Goal: Information Seeking & Learning: Learn about a topic

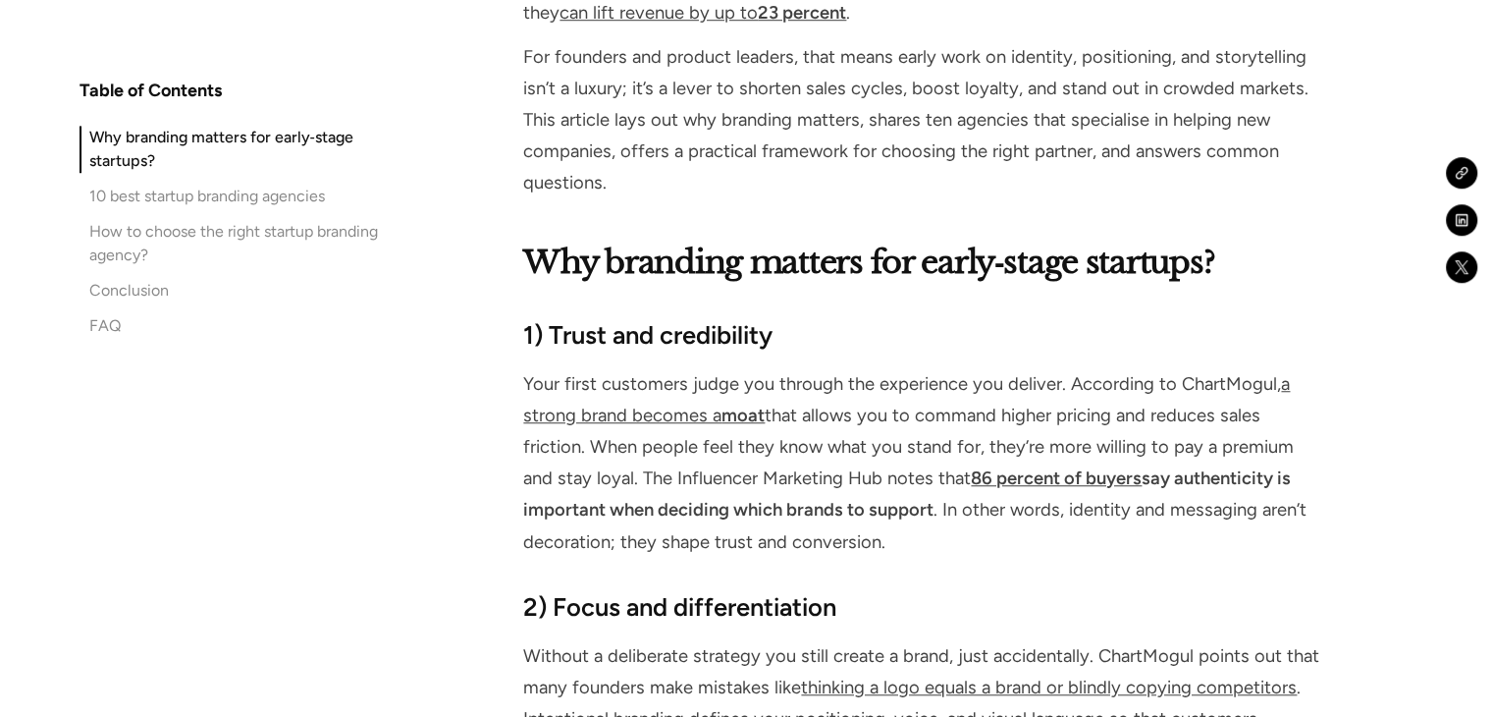
scroll to position [1669, 0]
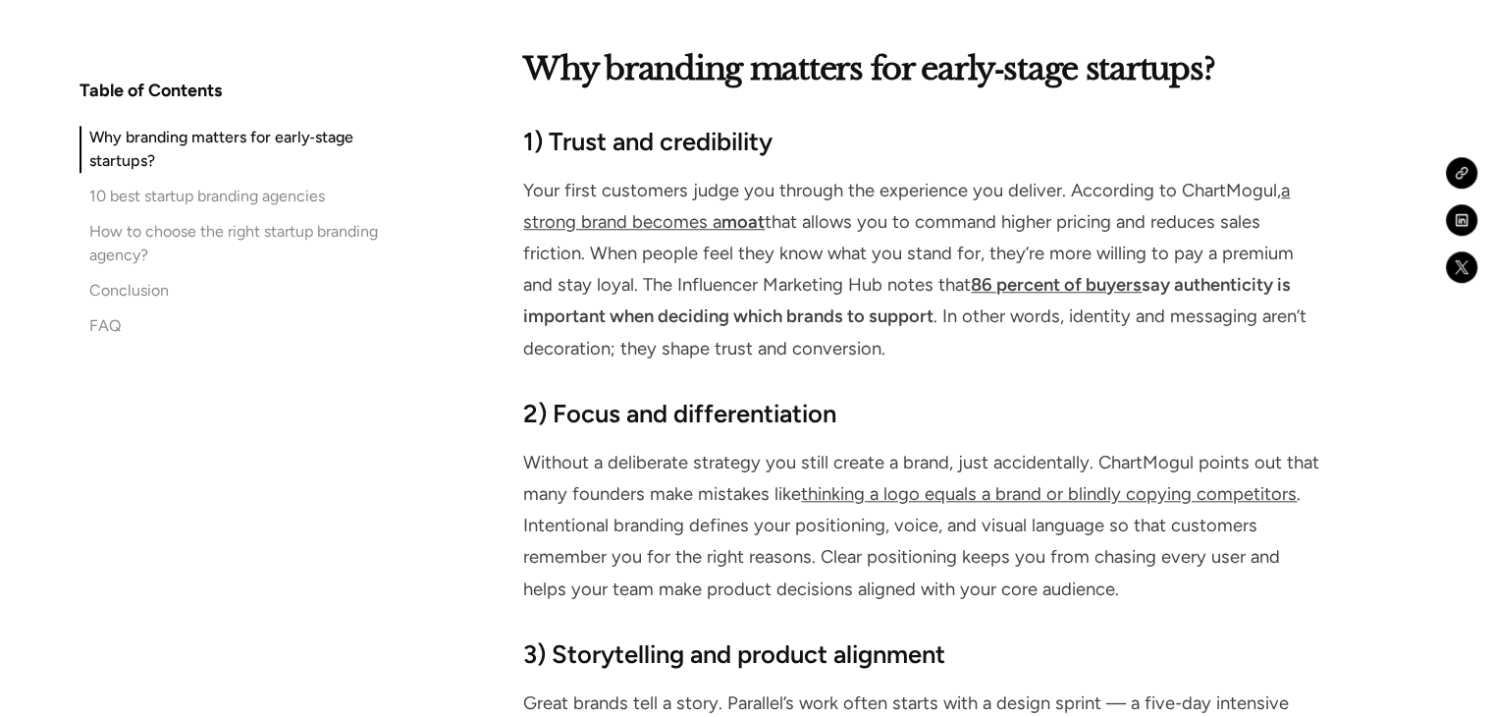
click at [598, 150] on strong "1) Trust and credibility" at bounding box center [647, 141] width 249 height 29
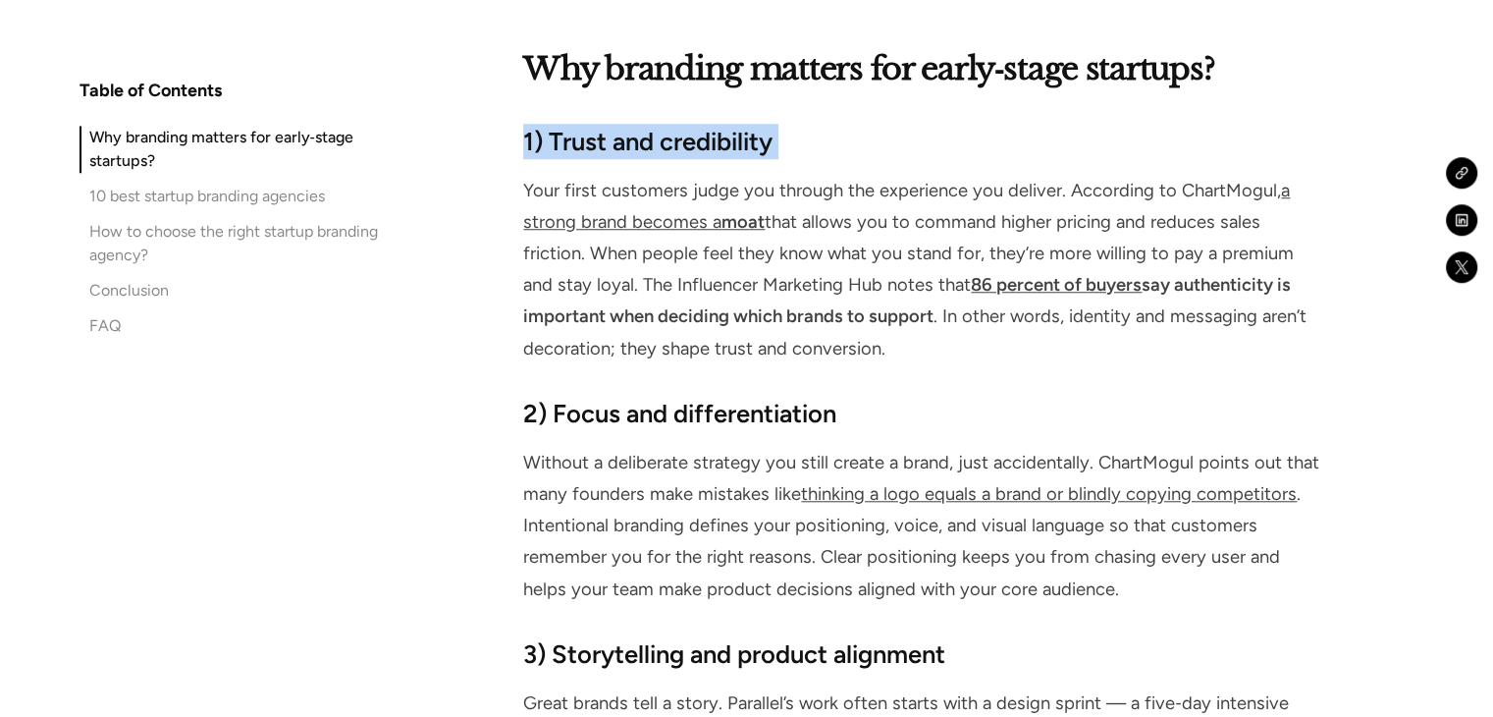
click at [598, 150] on strong "1) Trust and credibility" at bounding box center [647, 141] width 249 height 29
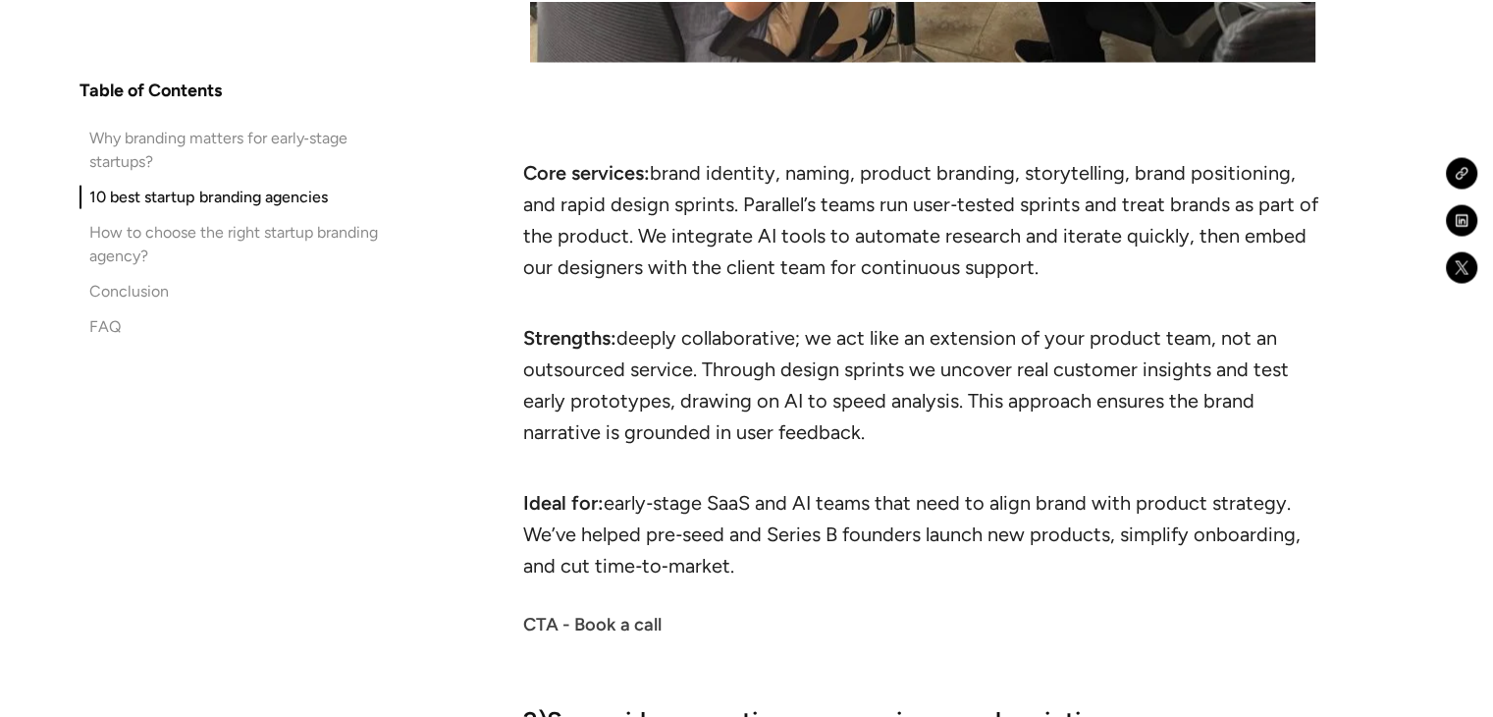
scroll to position [4319, 0]
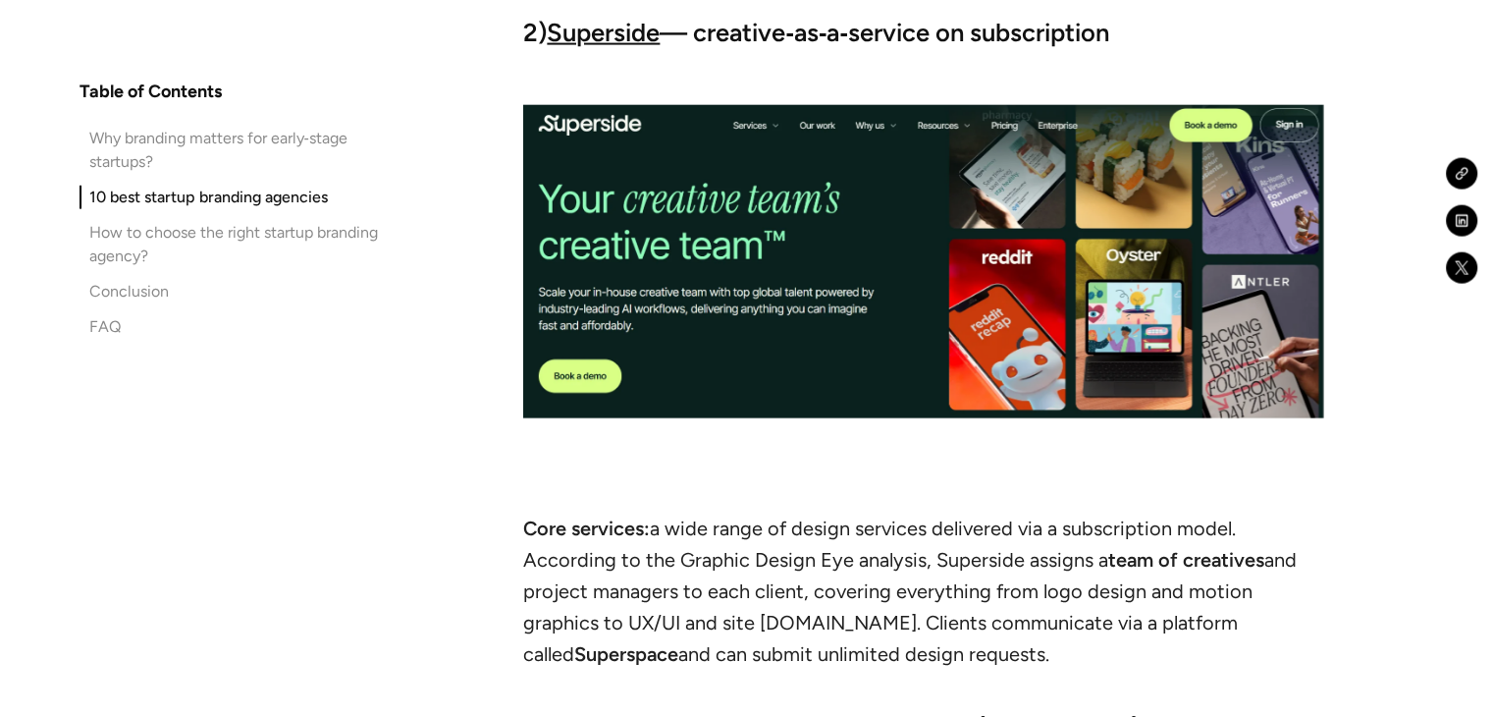
click at [719, 200] on img at bounding box center [922, 261] width 799 height 313
click at [589, 27] on strong "Superside" at bounding box center [603, 32] width 113 height 29
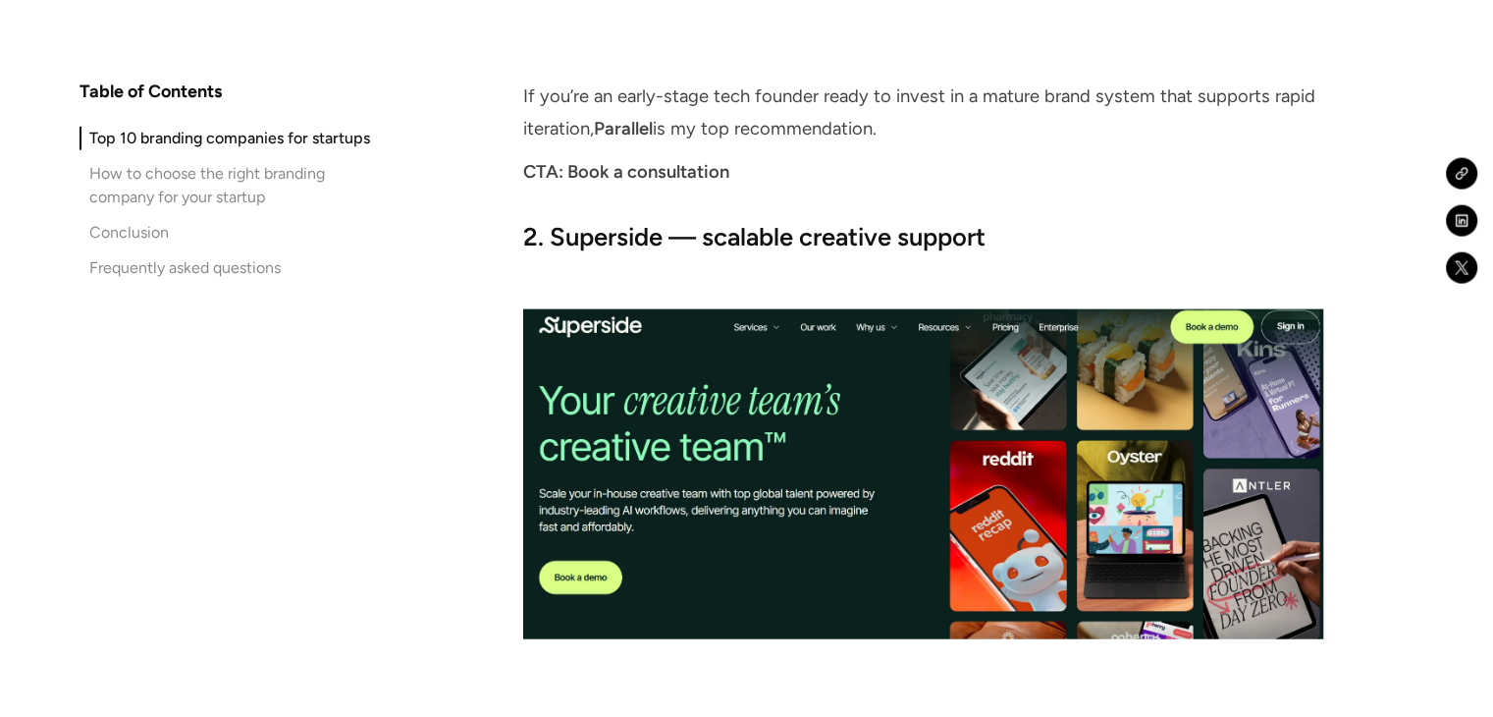
scroll to position [4516, 0]
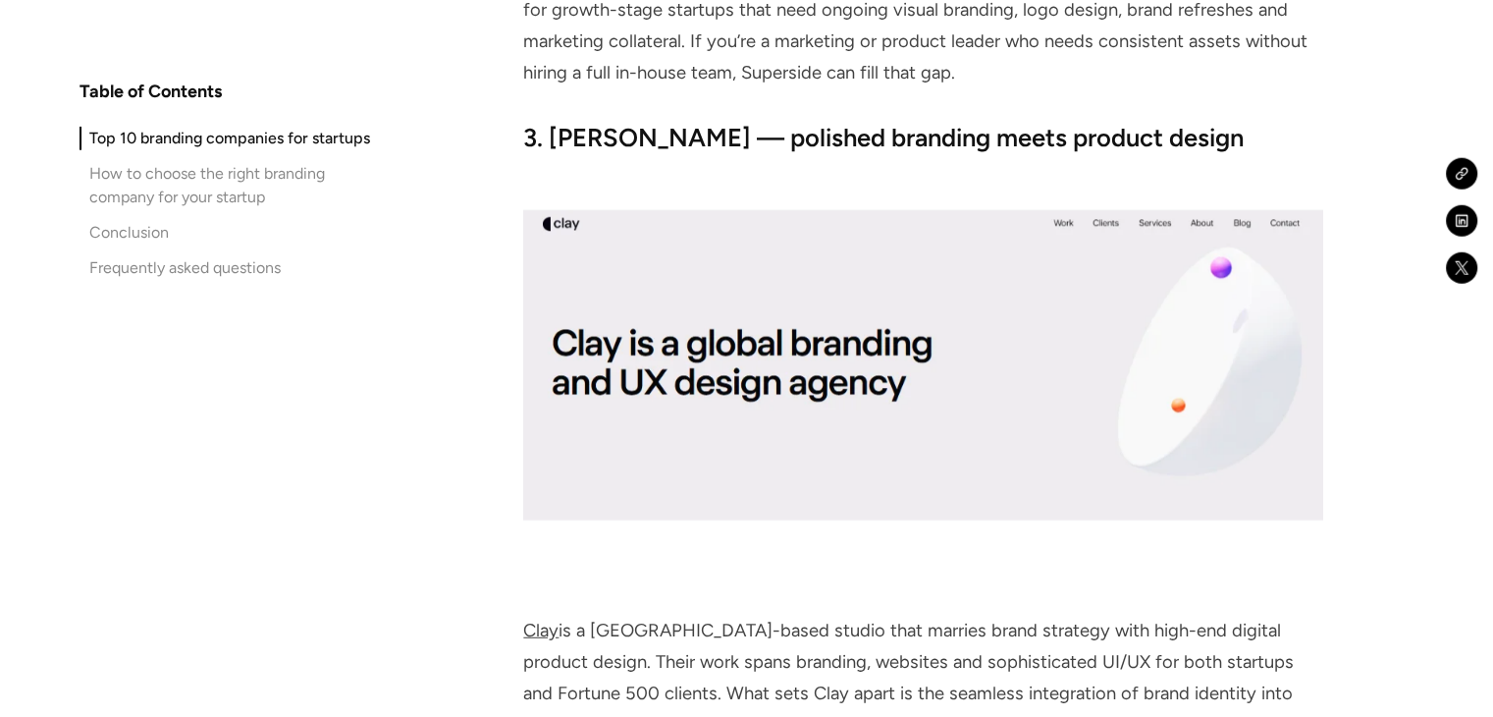
click at [251, 168] on div "How to choose the right branding company for your startup" at bounding box center [239, 184] width 300 height 47
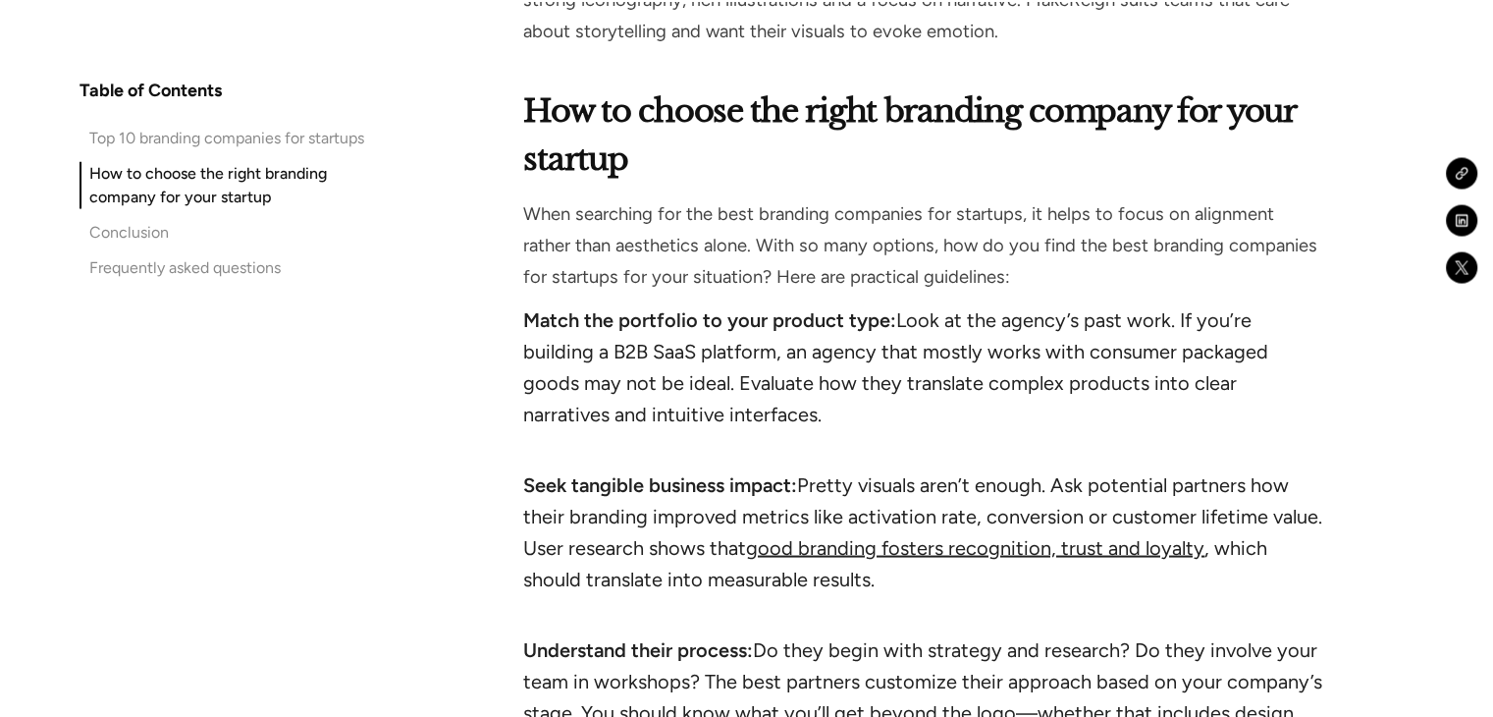
scroll to position [11077, 0]
